Goal: Register for event/course

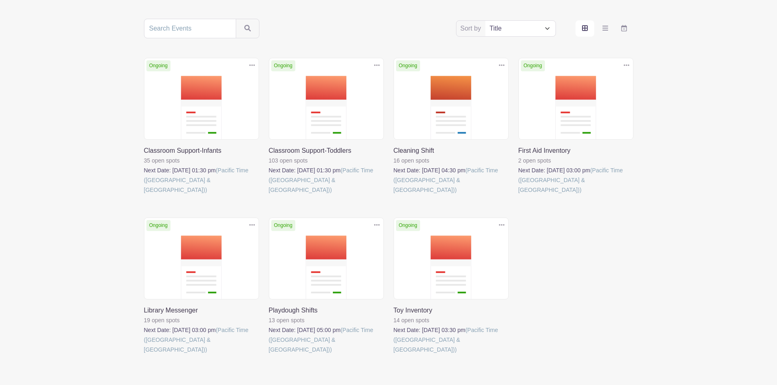
scroll to position [176, 0]
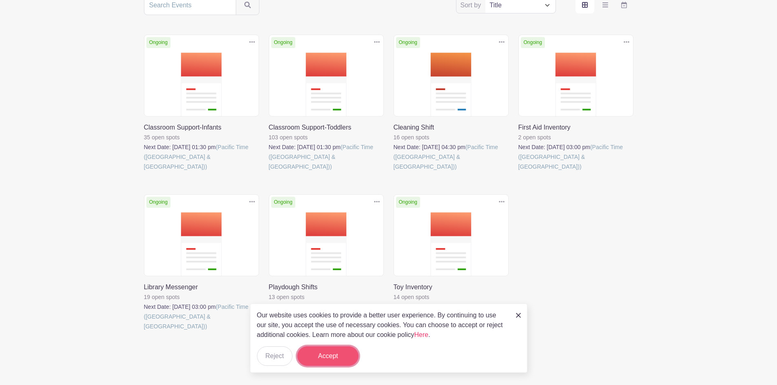
click at [332, 352] on button "Accept" at bounding box center [327, 357] width 61 height 20
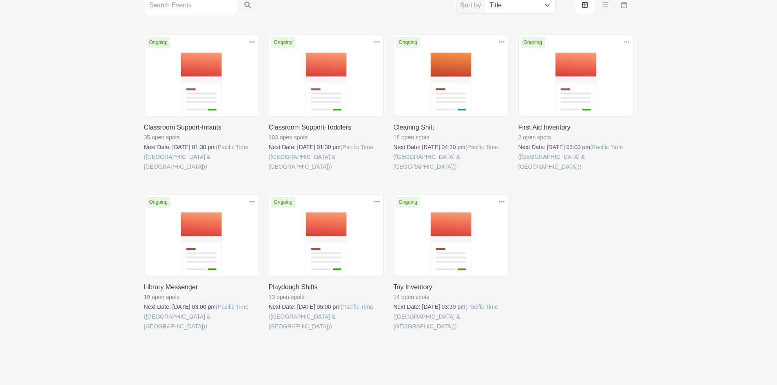
click at [393, 331] on link at bounding box center [393, 331] width 0 height 0
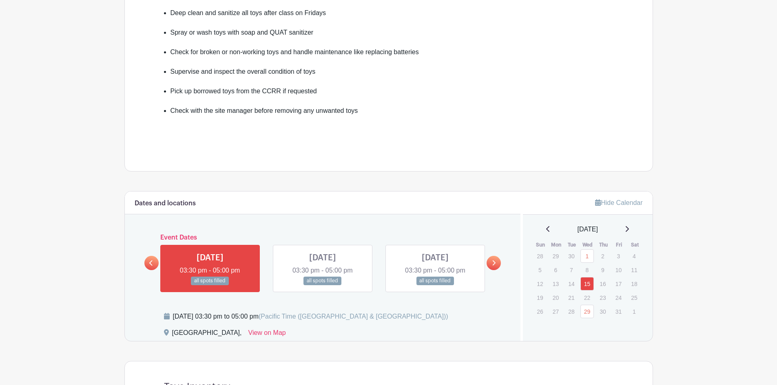
scroll to position [367, 0]
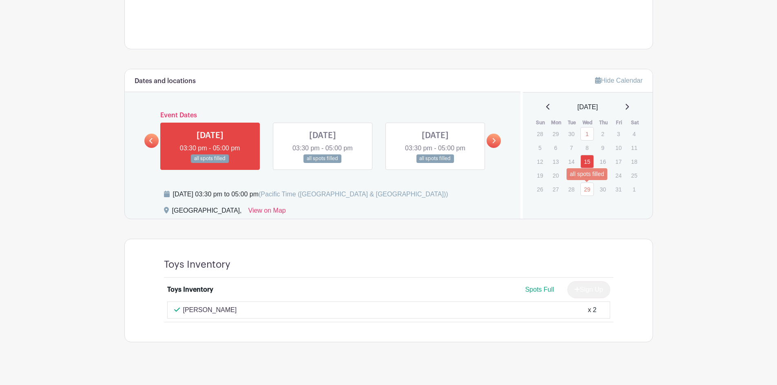
click at [592, 188] on link "29" at bounding box center [586, 189] width 13 height 13
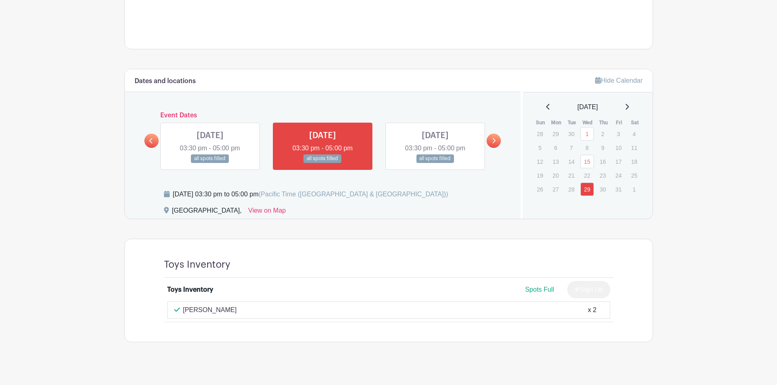
click at [629, 105] on icon at bounding box center [627, 107] width 4 height 7
click at [497, 141] on link at bounding box center [493, 141] width 14 height 14
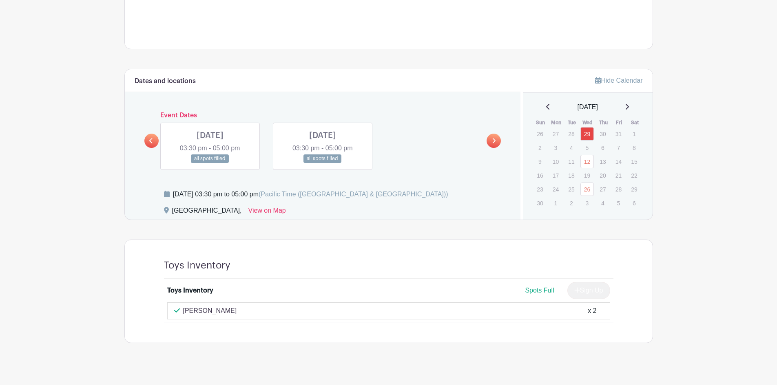
click at [497, 141] on link at bounding box center [493, 141] width 14 height 14
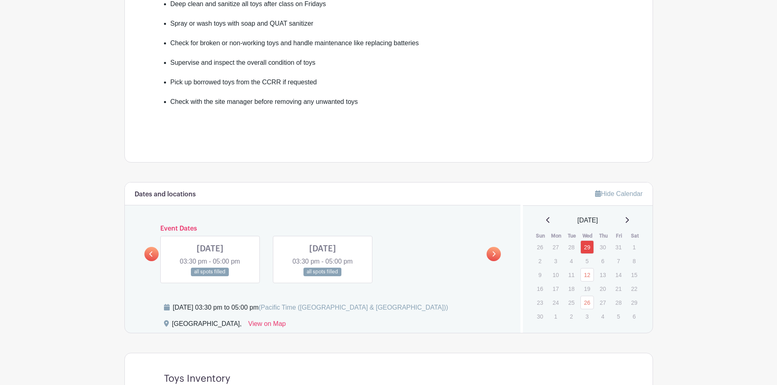
scroll to position [172, 0]
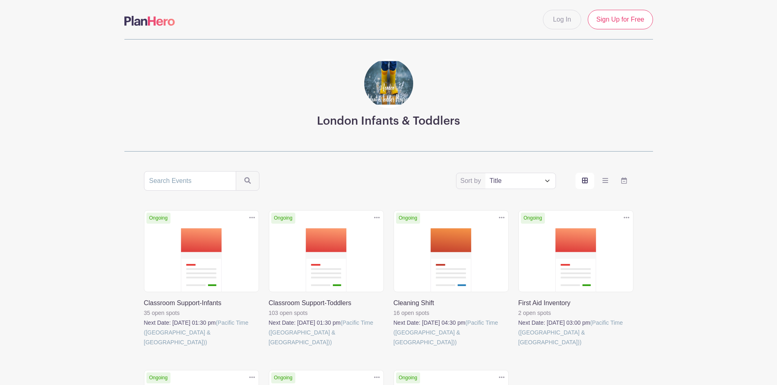
click at [521, 183] on select "Title Recently modified Newest Upcoming dates" at bounding box center [520, 180] width 70 height 15
select select "last_added"
click at [485, 173] on select "Title Recently modified Newest Upcoming dates" at bounding box center [520, 180] width 70 height 15
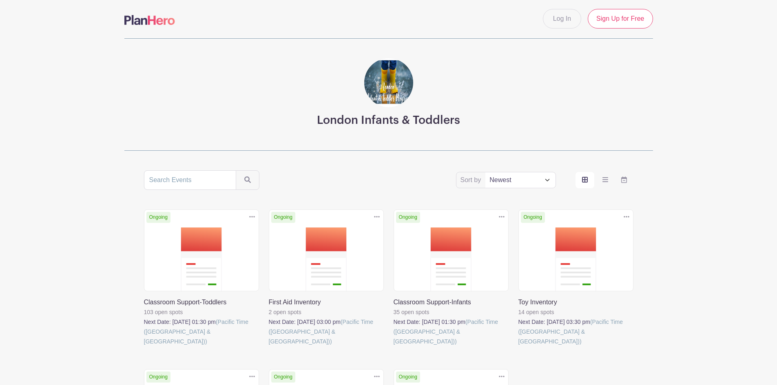
scroll to position [82, 0]
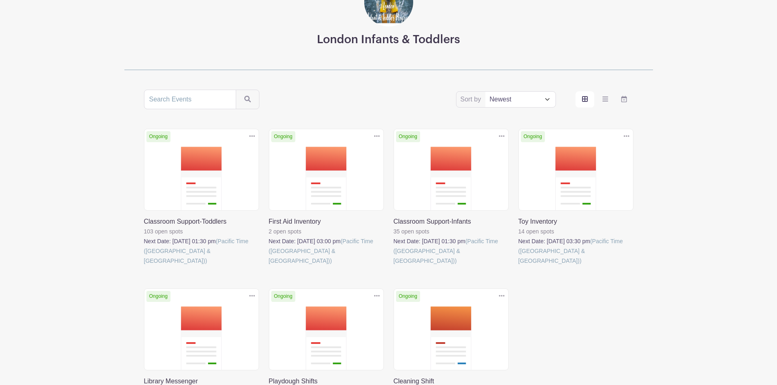
click at [269, 266] on link at bounding box center [269, 266] width 0 height 0
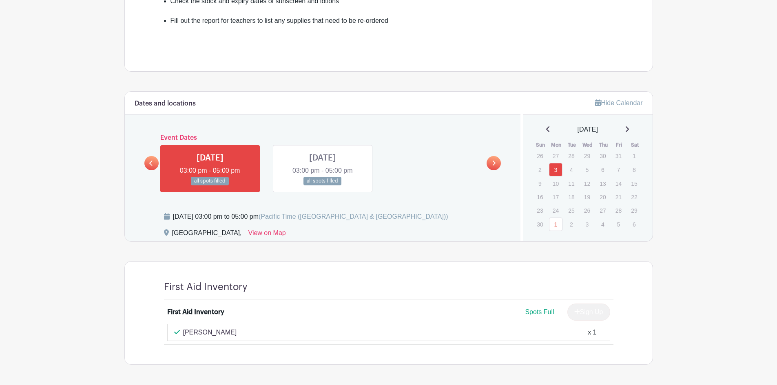
scroll to position [326, 0]
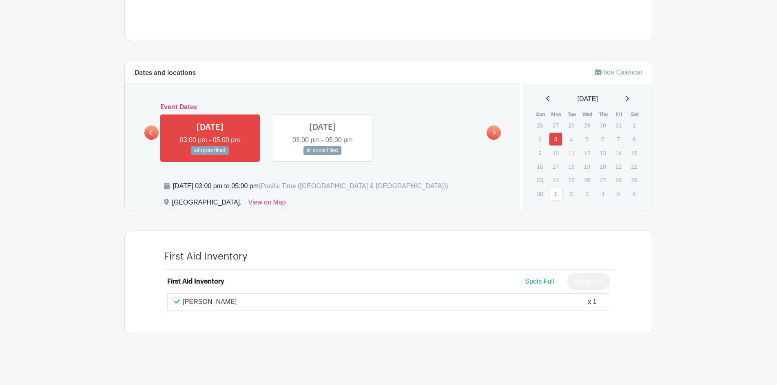
click at [540, 278] on span "Spots Full" at bounding box center [539, 281] width 29 height 7
drag, startPoint x: 604, startPoint y: 277, endPoint x: 594, endPoint y: 280, distance: 9.9
click at [604, 277] on div "Sign Up" at bounding box center [585, 281] width 49 height 17
click at [493, 135] on icon at bounding box center [494, 133] width 4 height 6
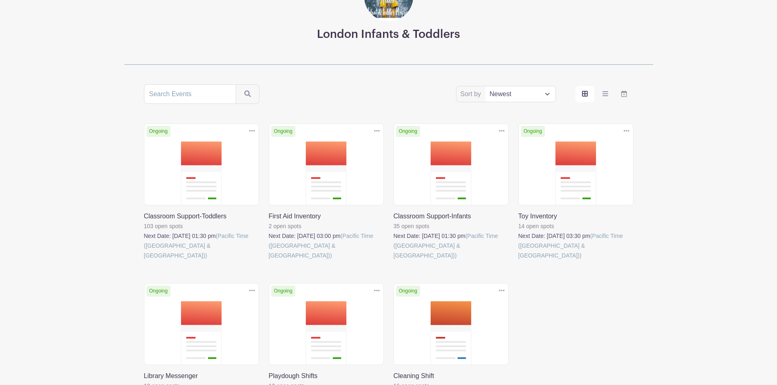
scroll to position [82, 0]
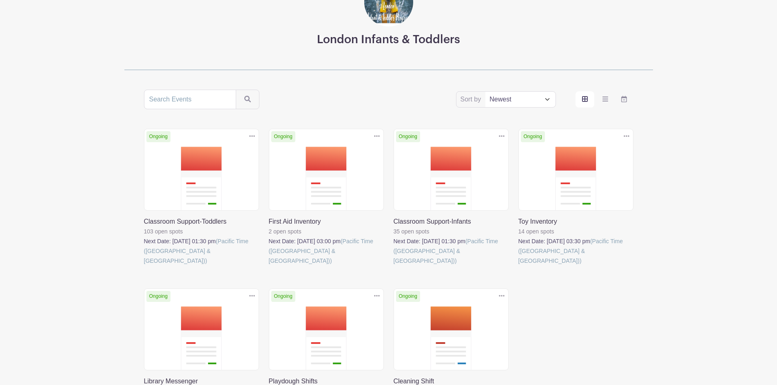
click at [144, 266] on link at bounding box center [144, 266] width 0 height 0
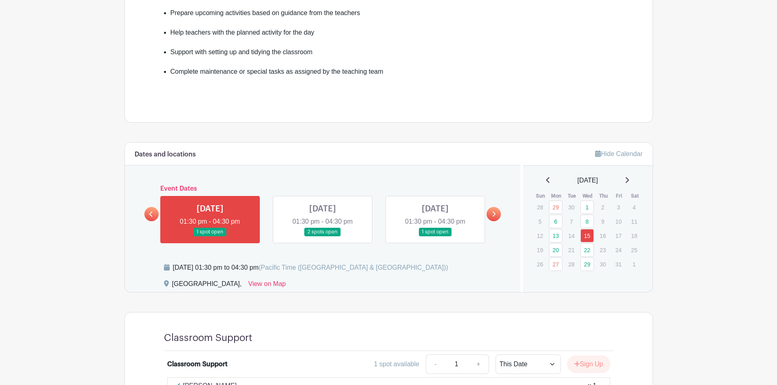
scroll to position [326, 0]
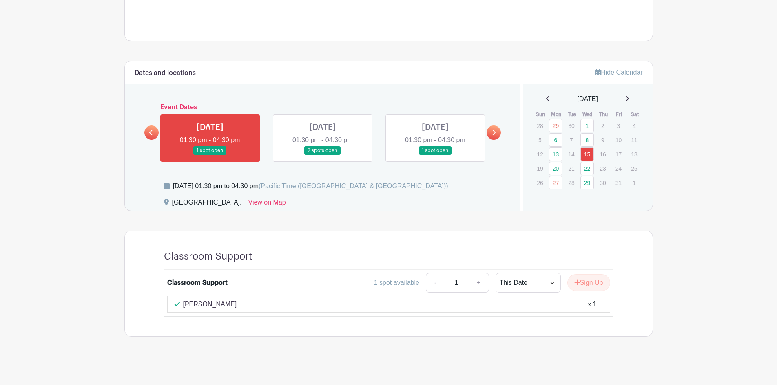
click at [500, 135] on link at bounding box center [493, 133] width 14 height 14
